Goal: Book appointment/travel/reservation

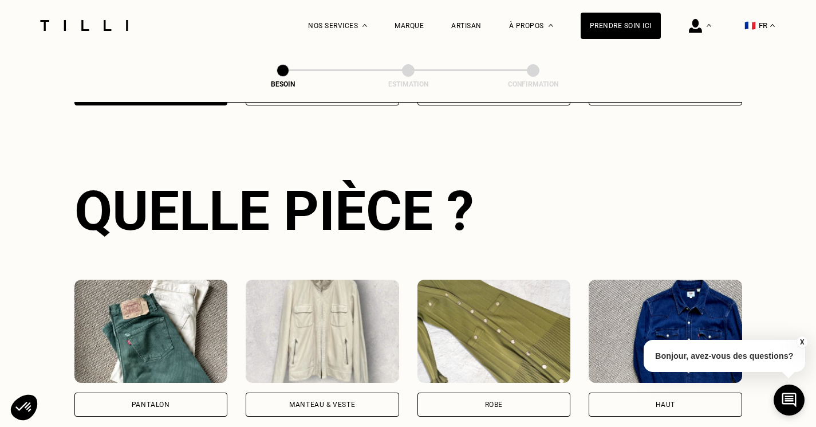
click at [176, 392] on div "Pantalon" at bounding box center [150, 404] width 153 height 24
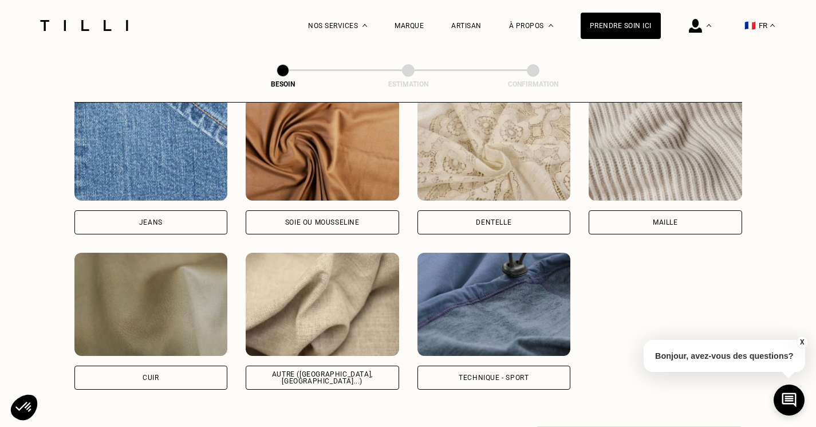
scroll to position [1254, 0]
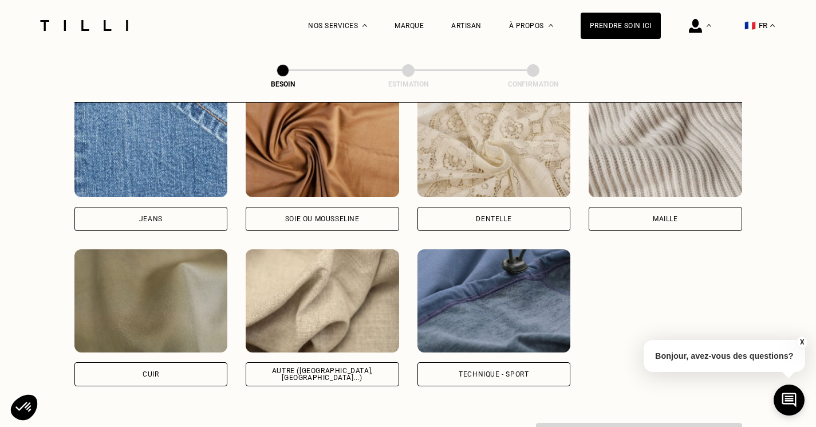
click at [203, 211] on div "Jeans" at bounding box center [150, 219] width 153 height 24
select select "FR"
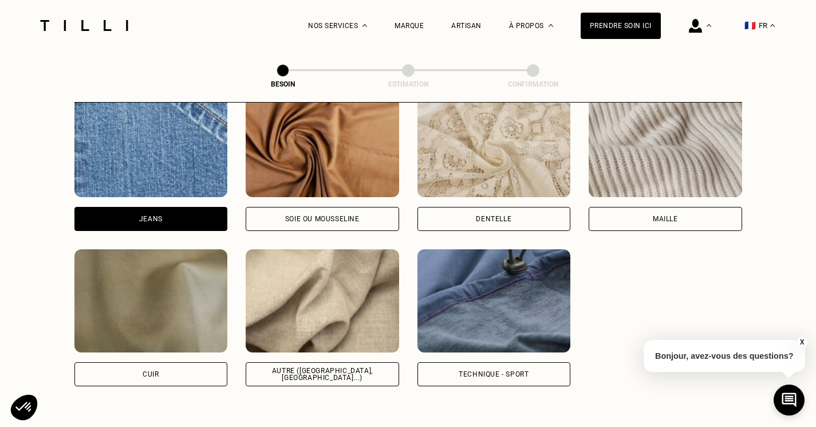
scroll to position [1535, 0]
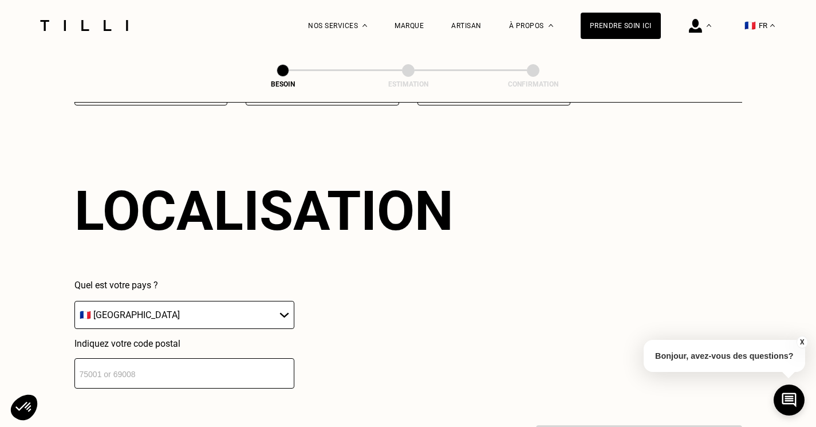
click at [163, 376] on input "number" at bounding box center [184, 373] width 220 height 30
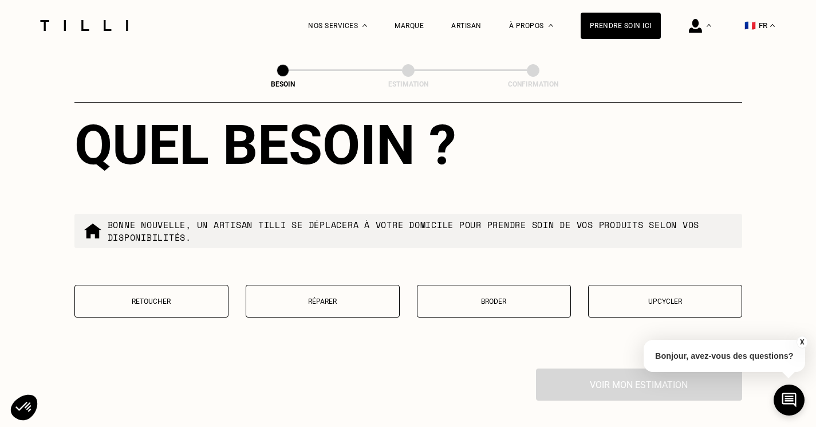
scroll to position [1884, 0]
type input "94240"
click at [215, 297] on p "Retoucher" at bounding box center [151, 301] width 141 height 8
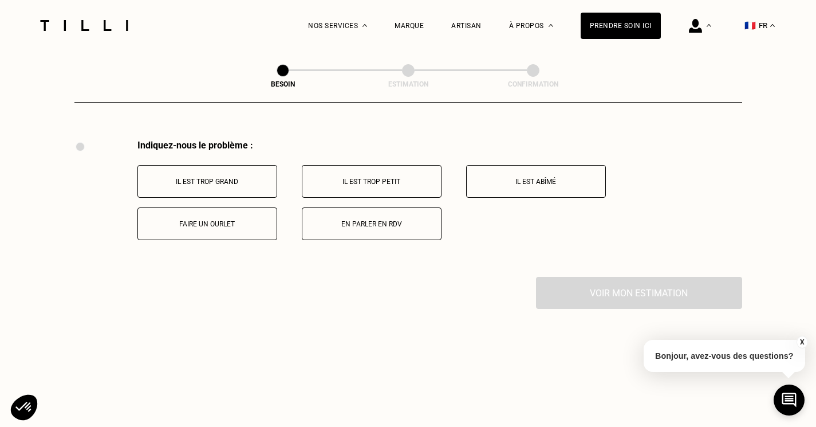
scroll to position [2114, 0]
click at [230, 176] on p "Il est trop grand" at bounding box center [207, 180] width 127 height 8
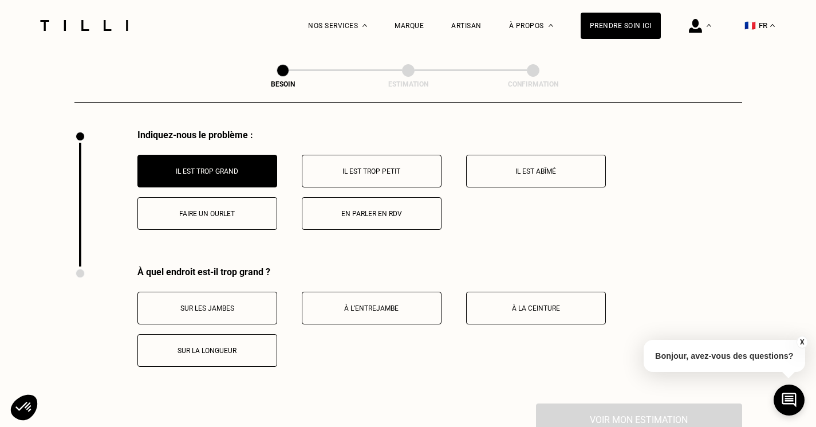
scroll to position [2119, 0]
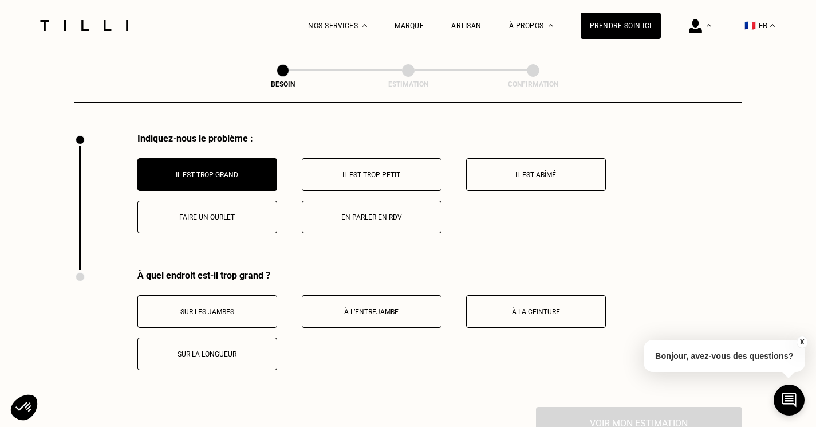
click at [238, 338] on button "Sur la longueur" at bounding box center [207, 353] width 140 height 33
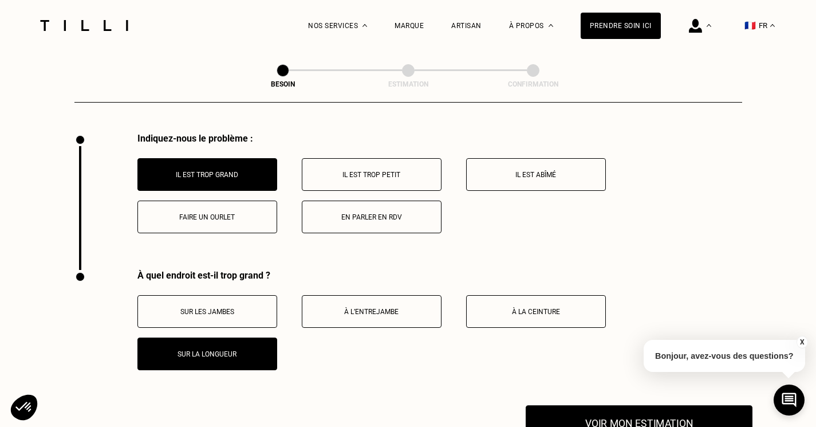
click at [571, 408] on button "Voir mon estimation" at bounding box center [639, 423] width 227 height 36
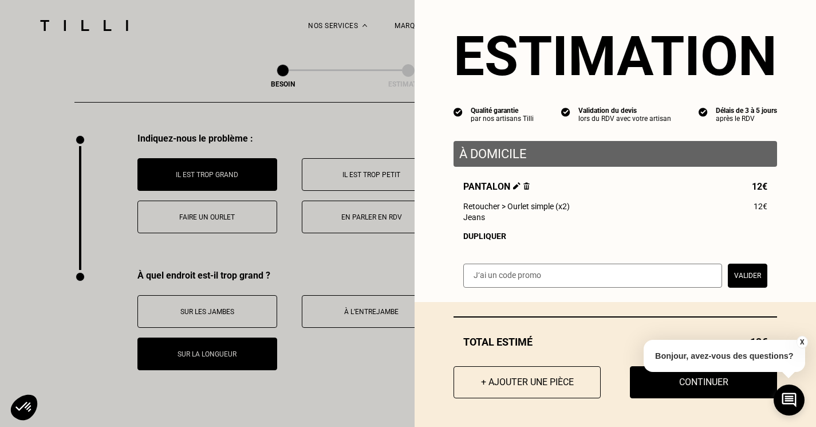
scroll to position [13, 0]
click at [647, 386] on button "Continuer" at bounding box center [704, 382] width 162 height 36
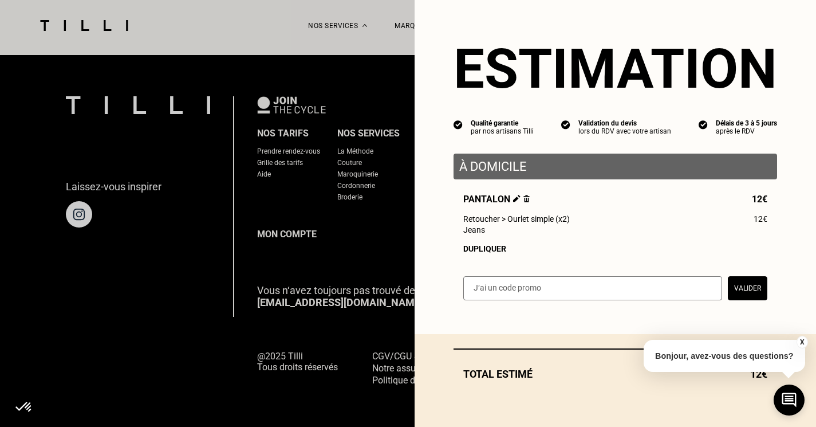
scroll to position [0, 0]
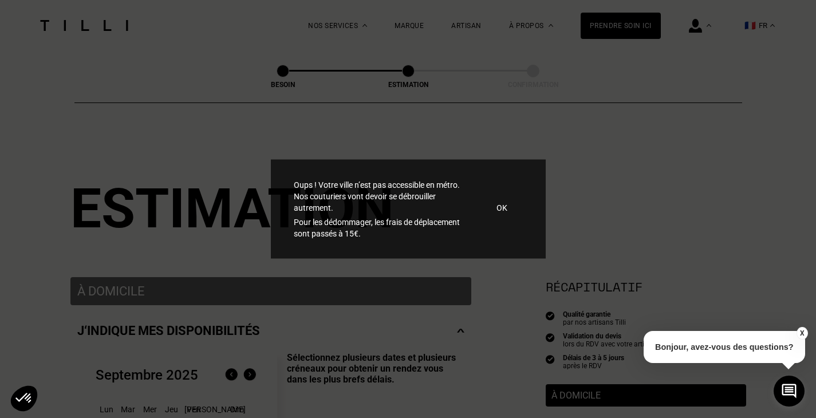
click at [501, 207] on p "OK" at bounding box center [502, 207] width 11 height 11
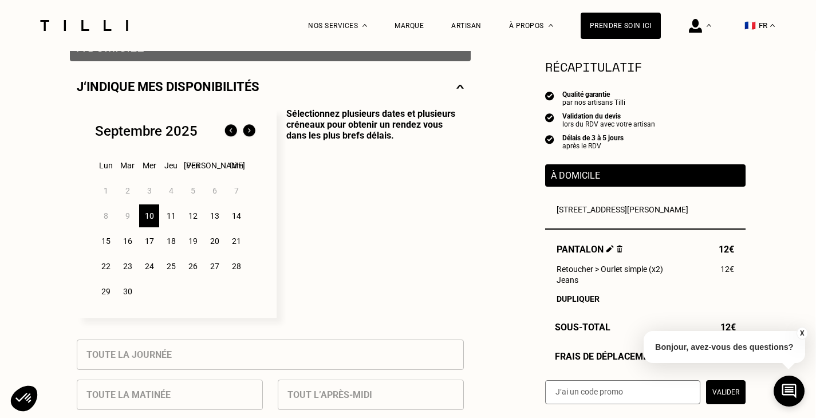
scroll to position [244, 1]
click at [802, 333] on button "X" at bounding box center [801, 333] width 11 height 13
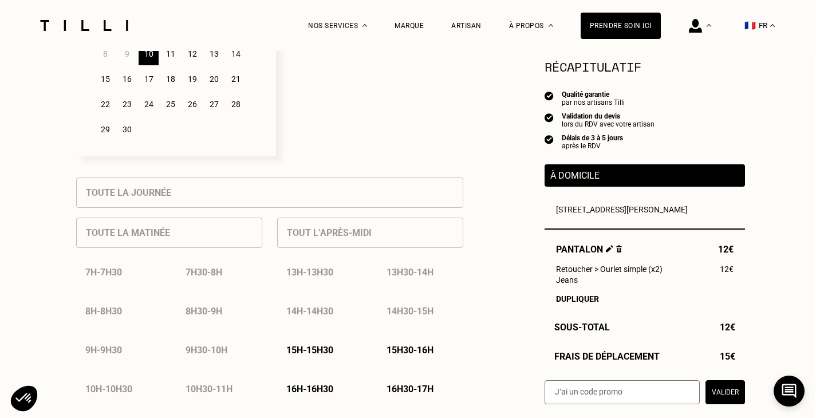
scroll to position [64, 1]
